Goal: Check status: Check status

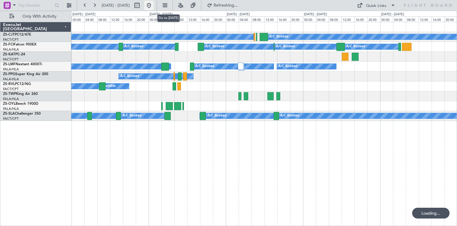
click at [154, 6] on button at bounding box center [149, 6] width 10 height 10
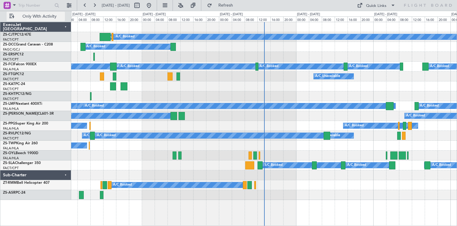
click at [47, 14] on span "Only With Activity" at bounding box center [40, 16] width 48 height 4
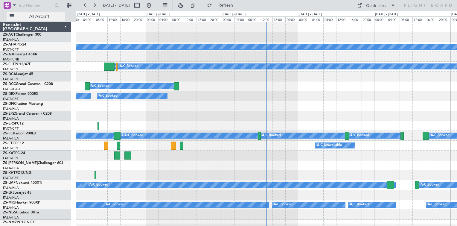
click at [43, 17] on span "All Aircraft" at bounding box center [40, 16] width 48 height 4
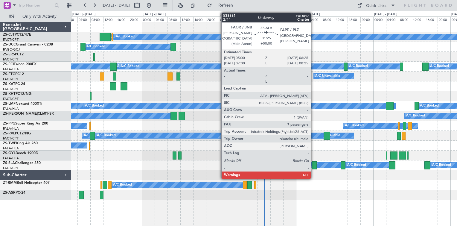
click at [314, 165] on div at bounding box center [314, 165] width 5 height 8
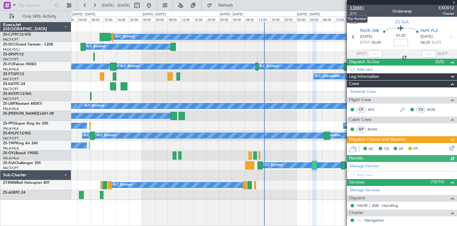
click at [357, 7] on span "538881" at bounding box center [357, 8] width 14 height 6
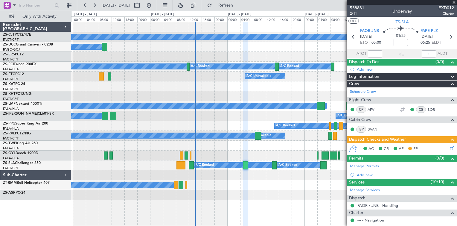
click at [225, 83] on div "A/C Booked A/C Booked A/C Booked A/C Booked A/C Booked A/C Booked A/C Booked A/…" at bounding box center [264, 111] width 386 height 178
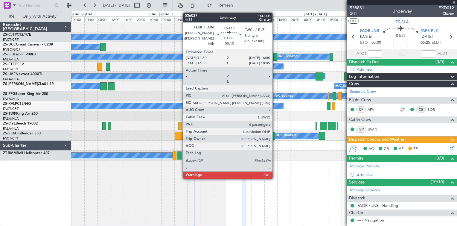
click at [275, 55] on div at bounding box center [276, 57] width 4 height 8
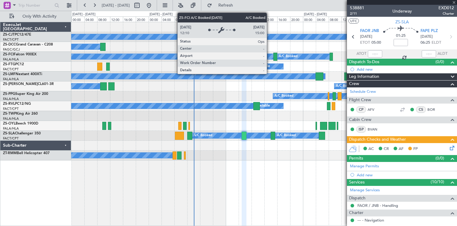
type input "-00:10"
type input "6"
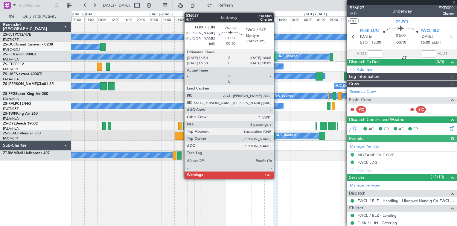
click at [276, 56] on div at bounding box center [276, 57] width 4 height 8
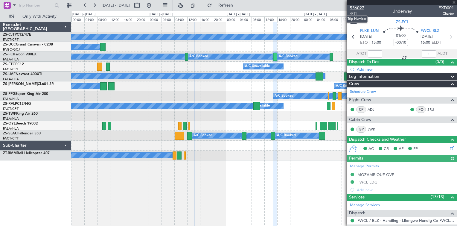
click at [360, 7] on span "536027" at bounding box center [357, 8] width 14 height 6
